Goal: Task Accomplishment & Management: Complete application form

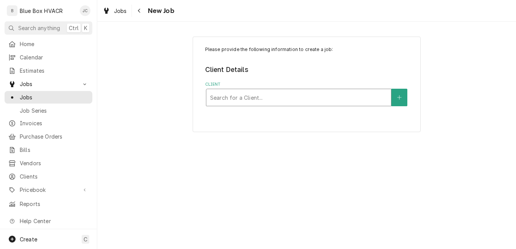
click at [285, 93] on div "Client" at bounding box center [298, 97] width 177 height 14
type input "ret"
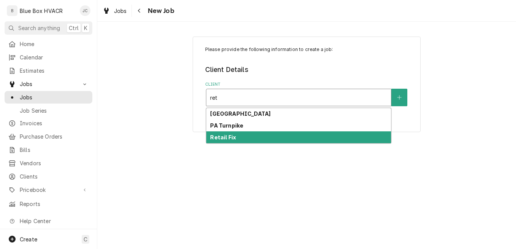
click at [251, 139] on div "Retail Fix" at bounding box center [298, 137] width 185 height 12
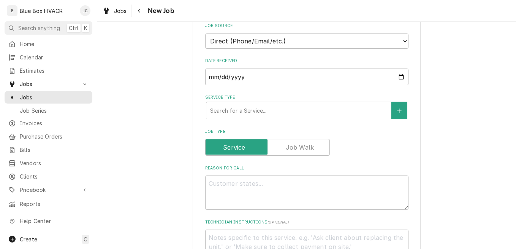
scroll to position [190, 0]
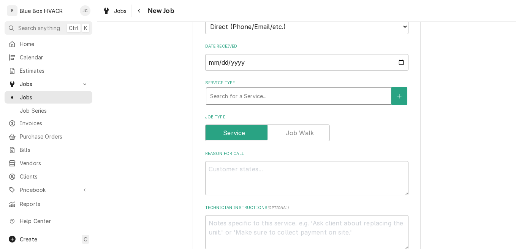
click at [268, 98] on div "Service Type" at bounding box center [298, 96] width 177 height 14
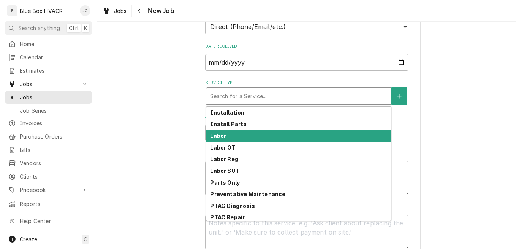
click at [263, 138] on div "Labor" at bounding box center [298, 136] width 185 height 12
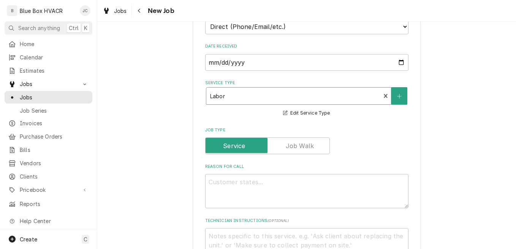
scroll to position [342, 0]
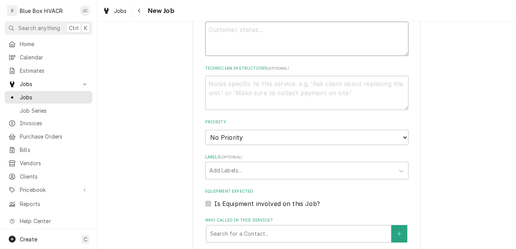
click at [249, 43] on textarea "Reason For Call" at bounding box center [306, 39] width 203 height 34
type textarea "x"
type textarea "R"
type textarea "x"
type textarea "RT"
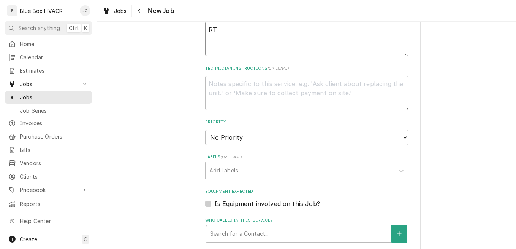
type textarea "x"
type textarea "RTU"
type textarea "x"
type textarea "RTU"
type textarea "x"
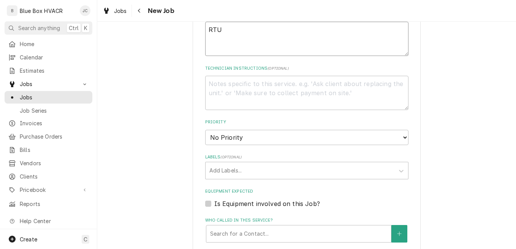
type textarea "RTU 4"
type textarea "x"
type textarea "RTU 4"
type textarea "x"
type textarea "RTU 4 t"
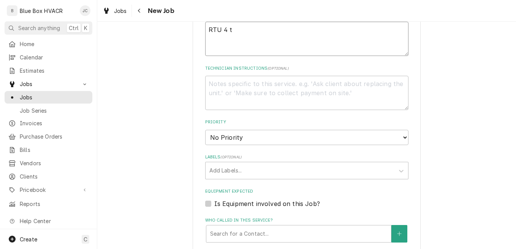
type textarea "x"
type textarea "RTU 4 tr"
type textarea "x"
type textarea "RTU 4 tri"
type textarea "x"
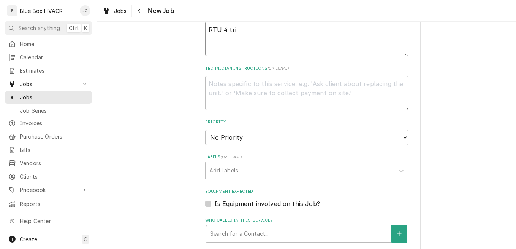
type textarea "RTU 4 trip"
type textarea "x"
type textarea "RTU 4 [PERSON_NAME]"
type textarea "x"
type textarea "RTU 4 tripin"
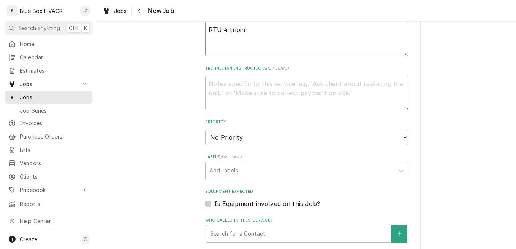
type textarea "x"
type textarea "RTU 4 triping"
type textarea "x"
type textarea "RTU 4 triping"
type textarea "x"
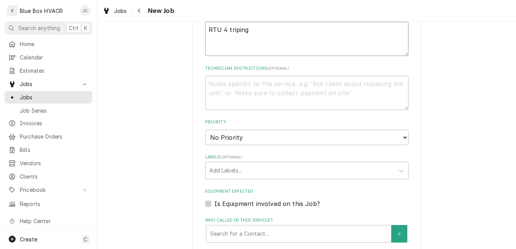
type textarea "RTU 4 triping b"
type textarea "x"
type textarea "RTU 4 triping br"
type textarea "x"
type textarea "RTU 4 triping bre"
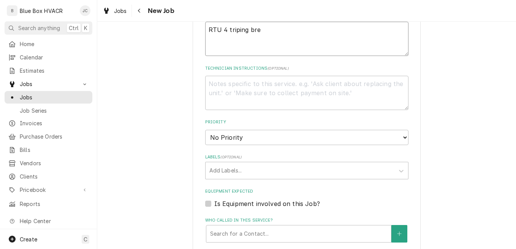
type textarea "x"
type textarea "RTU 4 triping brea"
type textarea "x"
type textarea "RTU 4 triping break"
type textarea "x"
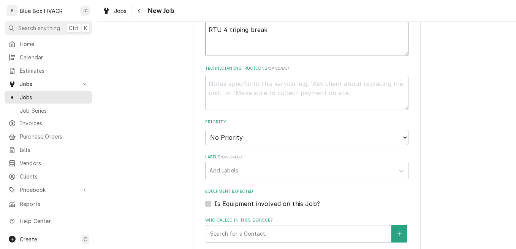
type textarea "RTU 4 triping breakw"
type textarea "x"
type textarea "RTU 4 triping breake"
type textarea "x"
type textarea "RTU 4 triping breaker"
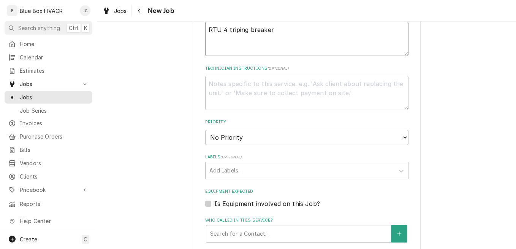
type textarea "x"
type textarea "RTU 4 triping breaker"
type textarea "x"
type textarea "RTU 4 triping breaker -"
type textarea "x"
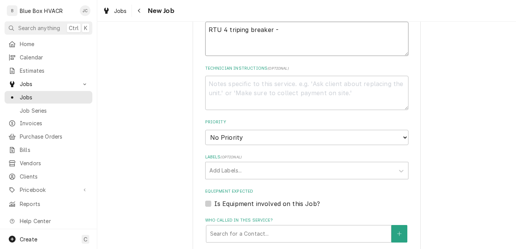
type textarea "RTU 4 triping breaker -"
type textarea "x"
type textarea "RTU 4 triping breaker - q"
type textarea "x"
type textarea "RTU 4 triping breaker - qu"
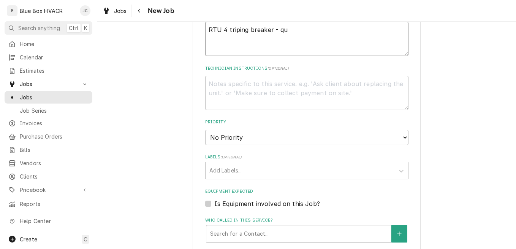
type textarea "x"
type textarea "RTU 4 triping breaker - quo"
type textarea "x"
type textarea "RTU 4 triping breaker - quote"
type textarea "x"
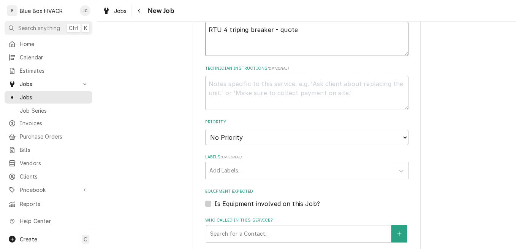
type textarea "RTU 4 triping breaker - quote"
type textarea "x"
type textarea "RTU 4 triping breaker - quote r"
type textarea "x"
type textarea "RTU 4 triping breaker - quote re"
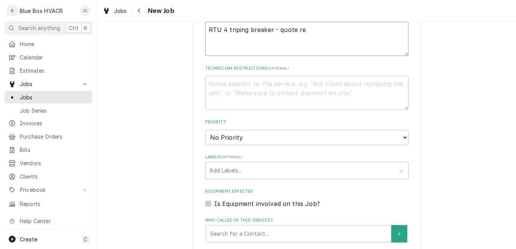
type textarea "x"
type textarea "RTU 4 triping breaker - quote req"
type textarea "x"
type textarea "RTU 4 triping breaker - quote requ"
type textarea "x"
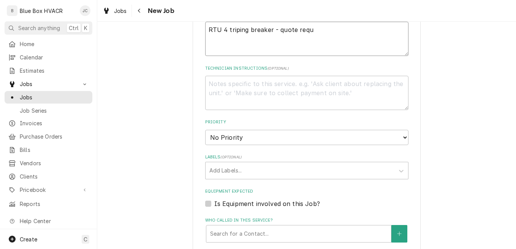
type textarea "RTU 4 triping breaker - quote reque"
type textarea "x"
type textarea "RTU 4 triping breaker - quote reques"
type textarea "x"
type textarea "RTU 4 triping breaker - quote request"
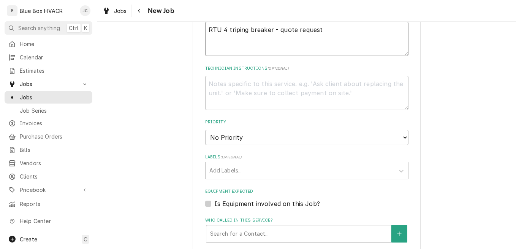
type textarea "x"
type textarea "RTU 4 triping breaker - quote requeste"
type textarea "x"
type textarea "RTU 4 triping breaker - quote requested"
type textarea "x"
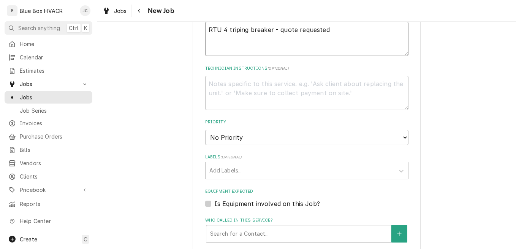
type textarea "RTU 4 tripping breaker - quote requested"
click at [272, 30] on textarea "RTU 4 tripping breaker - quote requested" at bounding box center [306, 39] width 203 height 34
type textarea "x"
type textarea "RTU 4 tripping breaker - quote requested"
type textarea "x"
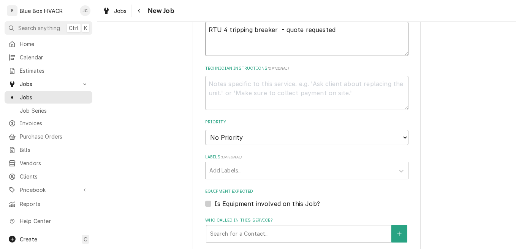
type textarea "RTU 4 tripping breaker W - quote requested"
type textarea "x"
type textarea "RTU 4 tripping breaker Whi - quote requested"
type textarea "x"
type textarea "RTU 4 tripping breaker Whit - quote requested"
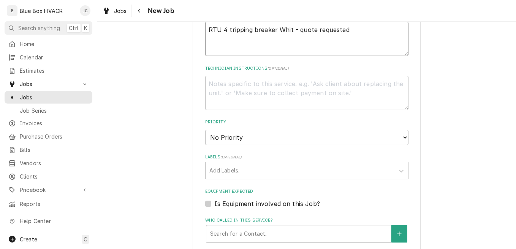
type textarea "x"
type textarea "RTU 4 tripping breaker White - quote requested"
type textarea "x"
type textarea "RTU 4 tripping breaker Whiteh - quote requested"
type textarea "x"
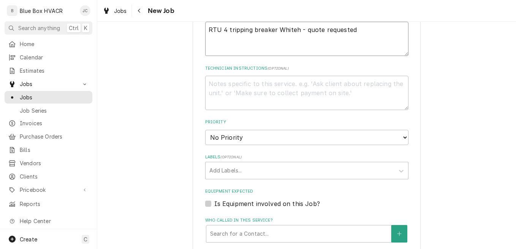
type textarea "RTU 4 tripping breaker Whiteha - quote requested"
type textarea "x"
type textarea "RTU 4 tripping breaker Whitehal - quote requested"
type textarea "x"
type textarea "RTU 4 tripping breaker Whitehall - quote requested"
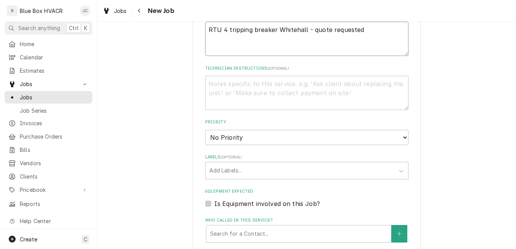
type textarea "x"
type textarea "RTU 4 tripping breaker Whitehall - quote requested"
type textarea "x"
type textarea "RTU 4 tripping breaker Whitehall P - quote requested"
type textarea "x"
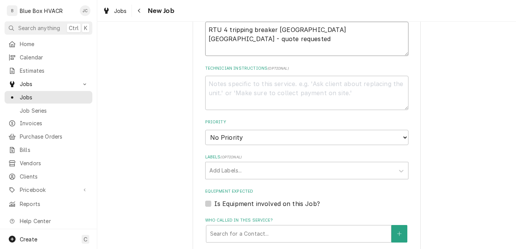
type textarea "RTU 4 tripping breaker [GEOGRAPHIC_DATA] [GEOGRAPHIC_DATA] - quote requested"
type textarea "x"
type textarea "RTU 4 tripping breaker Whitehall [GEOGRAPHIC_DATA] s - quote requested"
type textarea "x"
type textarea "RTU 4 tripping breaker [GEOGRAPHIC_DATA] [GEOGRAPHIC_DATA] sto - quote requested"
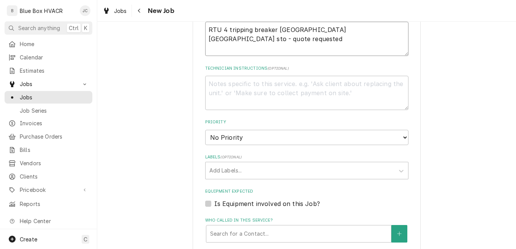
type textarea "x"
type textarea "RTU 4 tripping breaker [GEOGRAPHIC_DATA] [GEOGRAPHIC_DATA] stor - quote request…"
type textarea "x"
type textarea "RTU 4 tripping breaker [GEOGRAPHIC_DATA] [GEOGRAPHIC_DATA] store - quote reques…"
click at [389, 32] on textarea "RTU 4 tripping breaker [GEOGRAPHIC_DATA] [GEOGRAPHIC_DATA] store - quote reques…" at bounding box center [306, 39] width 203 height 34
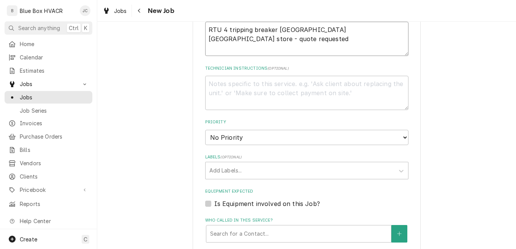
type textarea "x"
type textarea "RTU 4 tripping breaker [GEOGRAPHIC_DATA] [GEOGRAPHIC_DATA] store - quote reques…"
type textarea "x"
type textarea "RTU 4 tripping breaker [GEOGRAPHIC_DATA] [GEOGRAPHIC_DATA] store - quote reques…"
type textarea "x"
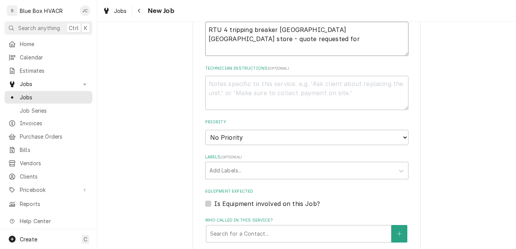
type textarea "RTU 4 tripping breaker [GEOGRAPHIC_DATA] [GEOGRAPHIC_DATA] store - quote reques…"
type textarea "x"
type textarea "RTU 4 tripping breaker [GEOGRAPHIC_DATA] [GEOGRAPHIC_DATA] store - quote reques…"
type textarea "x"
type textarea "RTU 4 tripping breaker [GEOGRAPHIC_DATA] [GEOGRAPHIC_DATA] store - quote reques…"
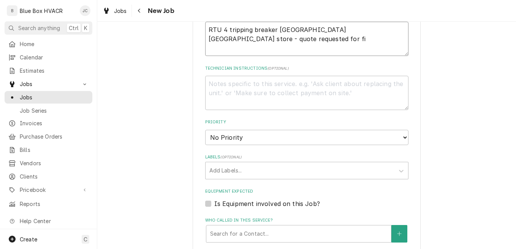
type textarea "x"
type textarea "RTU 4 tripping breaker [GEOGRAPHIC_DATA] [GEOGRAPHIC_DATA] store - quote reques…"
type textarea "x"
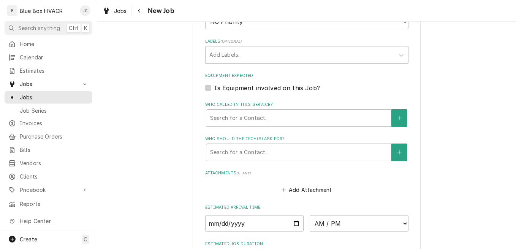
scroll to position [456, 0]
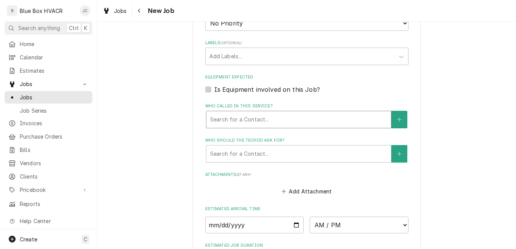
type textarea "RTU 4 tripping breaker [GEOGRAPHIC_DATA] [GEOGRAPHIC_DATA] store - quote reques…"
click at [273, 118] on div "Who called in this service?" at bounding box center [298, 120] width 177 height 14
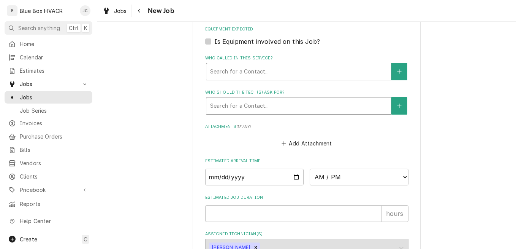
scroll to position [532, 0]
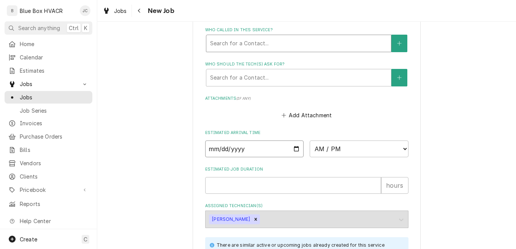
click at [295, 146] on input "Date" at bounding box center [254, 148] width 99 height 17
type input "[DATE]"
type textarea "x"
click at [332, 149] on select "AM / PM 6:00 AM 6:15 AM 6:30 AM 6:45 AM 7:00 AM 7:15 AM 7:30 AM 7:45 AM 8:00 AM…" at bounding box center [359, 148] width 99 height 17
select select "15:00:00"
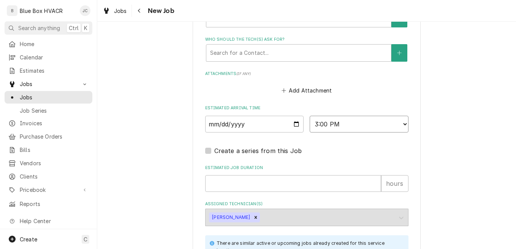
scroll to position [570, 0]
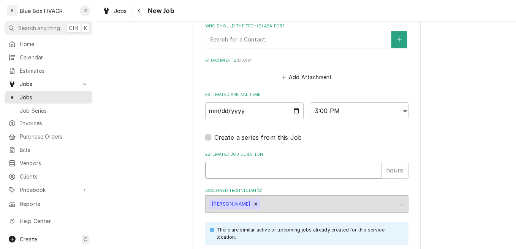
click at [279, 168] on input "Estimated Job Duration" at bounding box center [293, 170] width 176 height 17
type textarea "x"
type input "1"
type textarea "x"
type input "1.7"
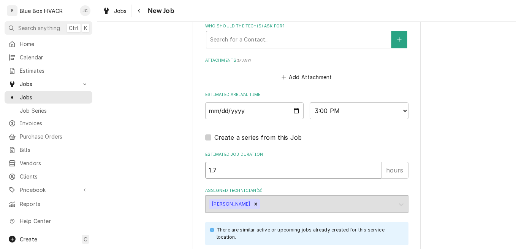
type textarea "x"
type input "1.75"
type textarea "x"
type input "1.75"
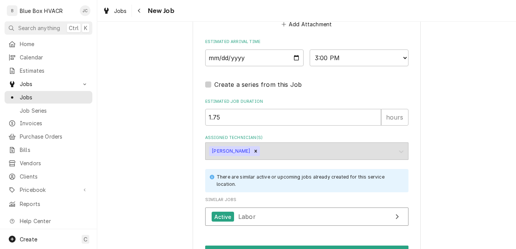
scroll to position [669, 0]
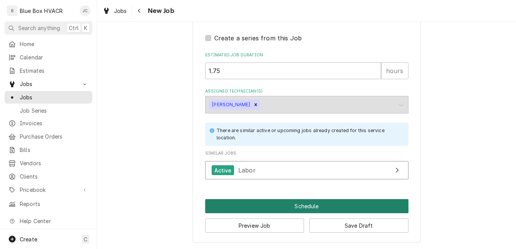
click at [292, 201] on button "Schedule" at bounding box center [306, 206] width 203 height 14
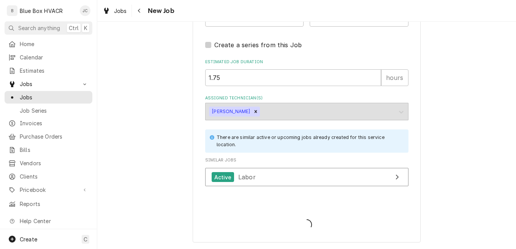
type textarea "x"
